Goal: Navigation & Orientation: Find specific page/section

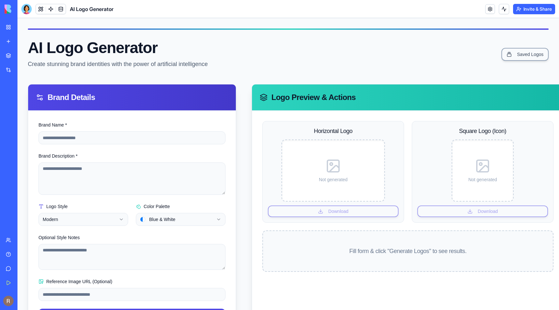
click at [11, 27] on link "My Workspace" at bounding box center [15, 27] width 26 height 13
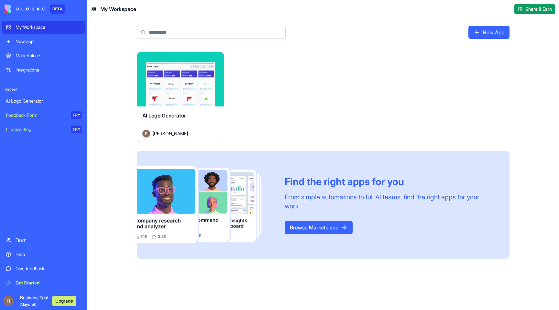
click at [333, 225] on link "Browse Marketplace" at bounding box center [319, 227] width 68 height 13
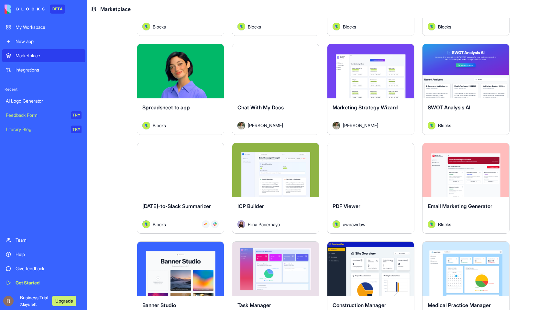
scroll to position [970, 0]
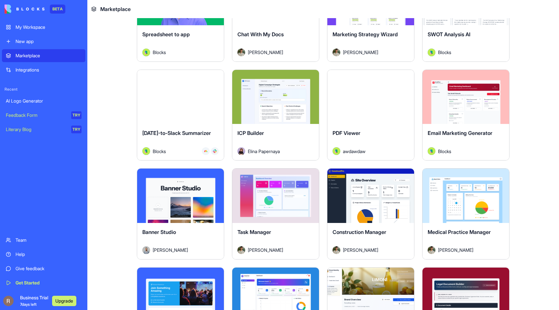
click at [377, 196] on button "Explore" at bounding box center [371, 195] width 49 height 13
